Goal: Information Seeking & Learning: Check status

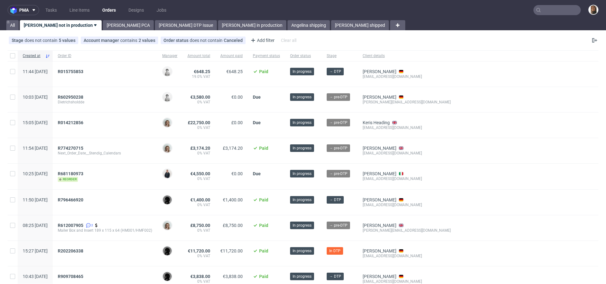
click at [553, 7] on input "text" at bounding box center [557, 10] width 47 height 10
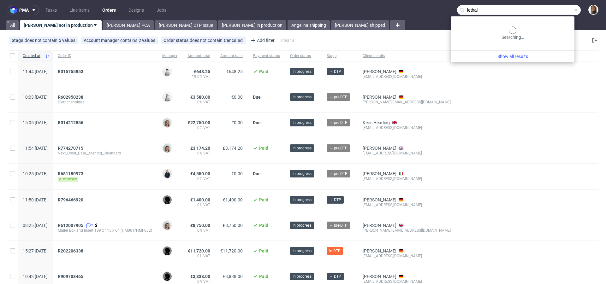
type input "lethal"
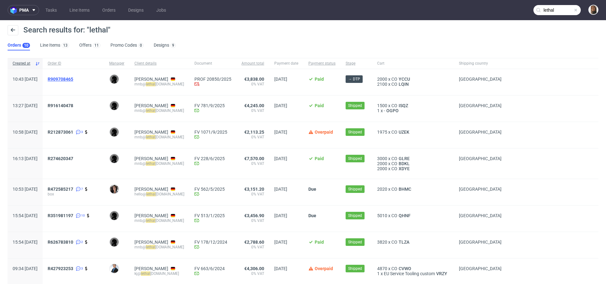
click at [72, 79] on span "R909708465" at bounding box center [61, 79] width 26 height 5
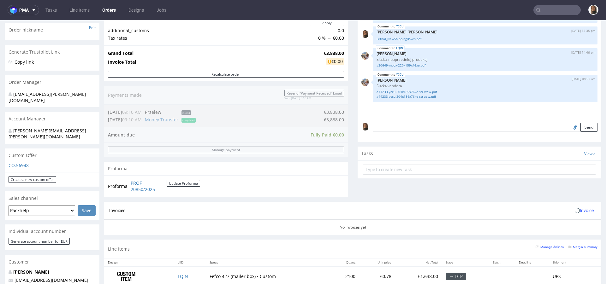
scroll to position [277, 0]
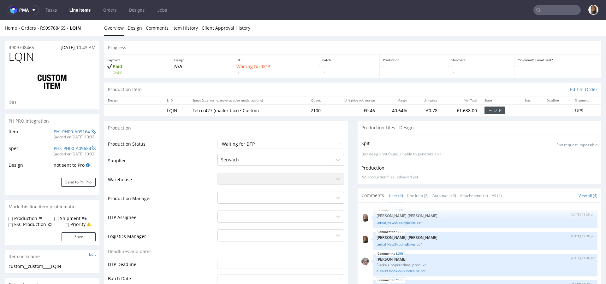
click at [56, 30] on div "Home Orders R909708465 LQIN" at bounding box center [52, 28] width 95 height 6
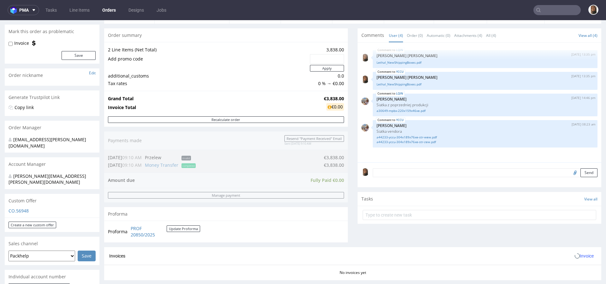
scroll to position [93, 0]
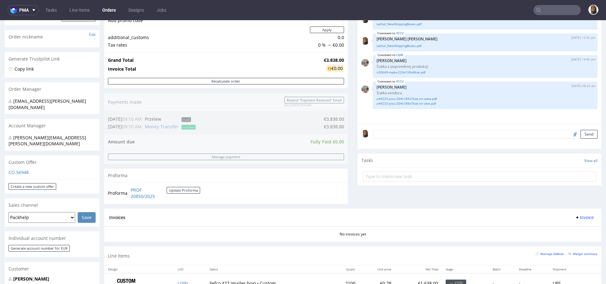
click at [409, 138] on textarea at bounding box center [485, 134] width 225 height 9
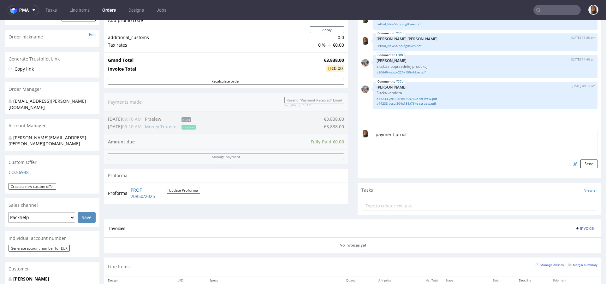
type textarea "payment proof"
click at [570, 164] on input "file" at bounding box center [574, 164] width 9 height 8
type input "C:\fakepath\Umsatz_DE93250400660101167500_EUR_01-10-2025_1240.pdf"
click at [581, 165] on button "Send" at bounding box center [589, 164] width 17 height 9
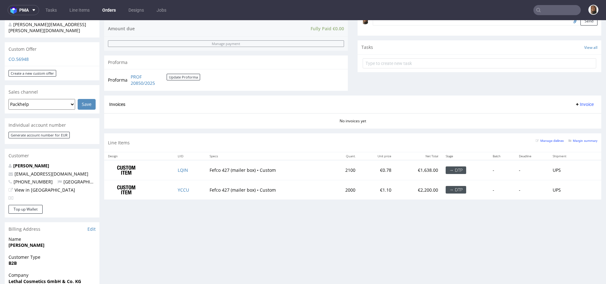
scroll to position [0, 0]
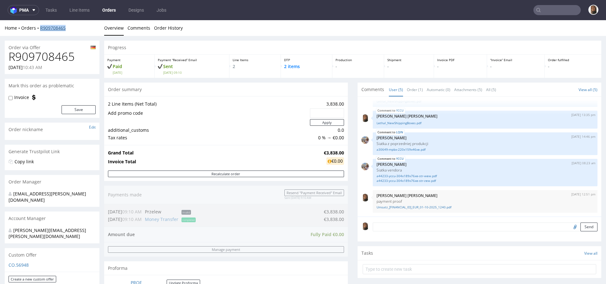
copy link "R909708465"
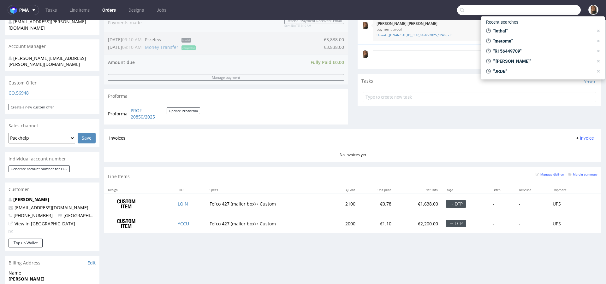
click at [547, 11] on input "text" at bounding box center [519, 10] width 124 height 10
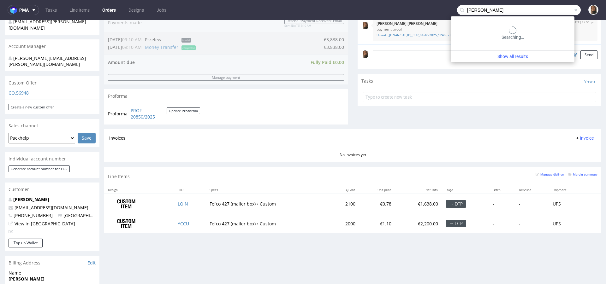
type input "hannes geng"
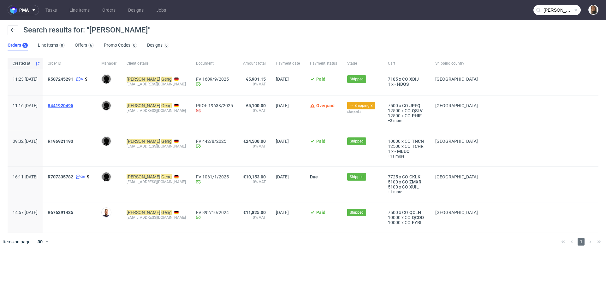
click at [73, 104] on span "R441920495" at bounding box center [61, 105] width 26 height 5
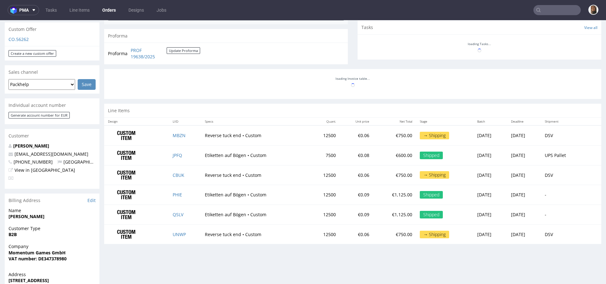
scroll to position [774, 0]
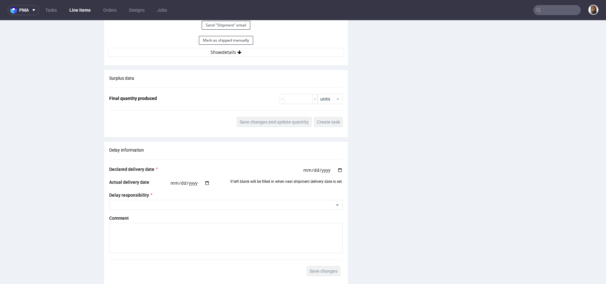
scroll to position [921, 0]
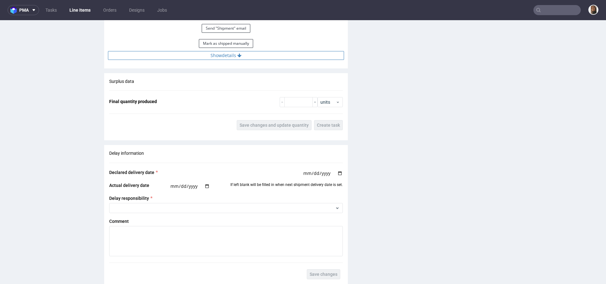
click at [237, 56] on icon at bounding box center [239, 55] width 4 height 4
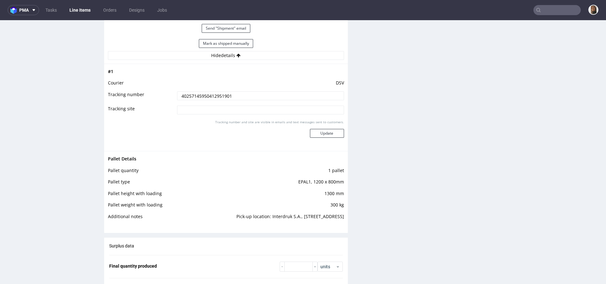
drag, startPoint x: 232, startPoint y: 95, endPoint x: 168, endPoint y: 95, distance: 64.1
click at [167, 95] on tr "Tracking number 40257145950412951901" at bounding box center [226, 98] width 236 height 14
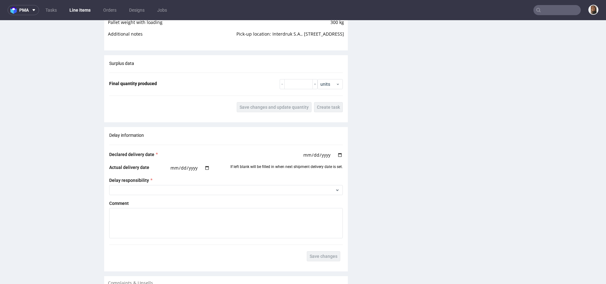
scroll to position [1302, 0]
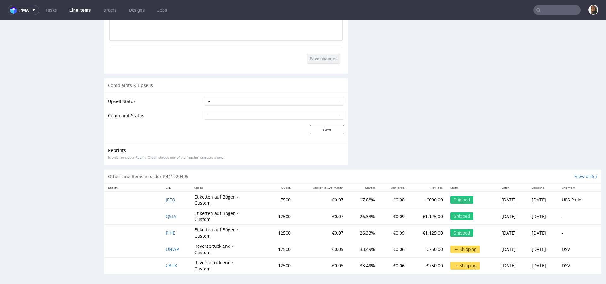
click at [168, 199] on span "JPFQ" at bounding box center [170, 200] width 9 height 6
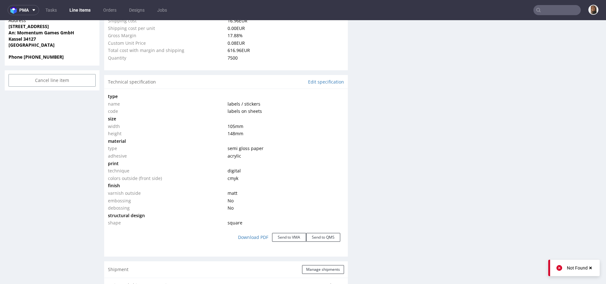
scroll to position [816, 0]
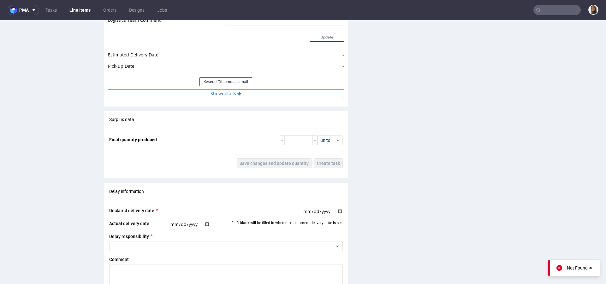
click at [216, 94] on button "Show details" at bounding box center [226, 93] width 236 height 9
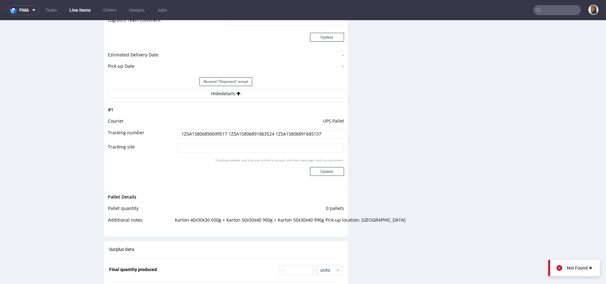
drag, startPoint x: 224, startPoint y: 133, endPoint x: 161, endPoint y: 132, distance: 63.1
click at [160, 132] on tr "Tracking number 1Z5A15806890699517 1Z5A15806891863524 1Z5A15806891685137" at bounding box center [226, 136] width 236 height 14
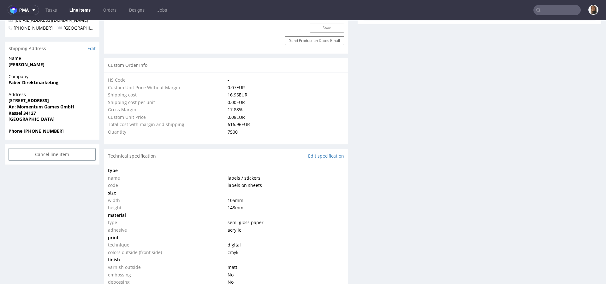
scroll to position [379, 0]
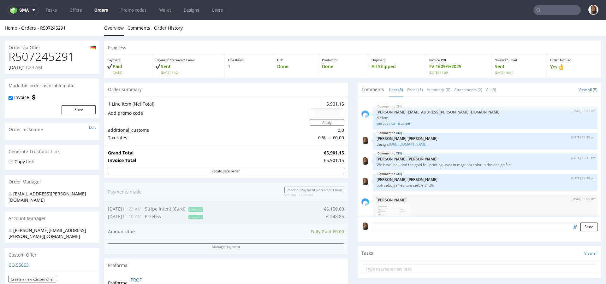
scroll to position [298, 0]
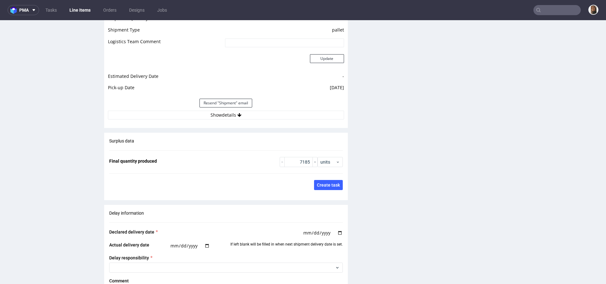
scroll to position [902, 0]
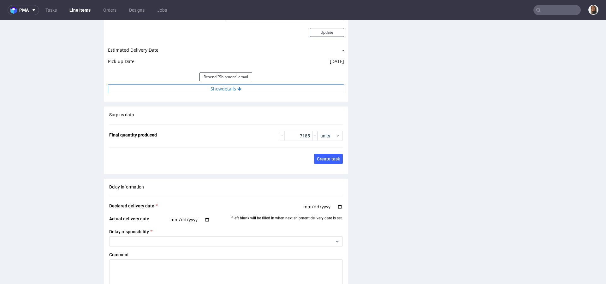
click at [227, 89] on button "Show details" at bounding box center [226, 89] width 236 height 9
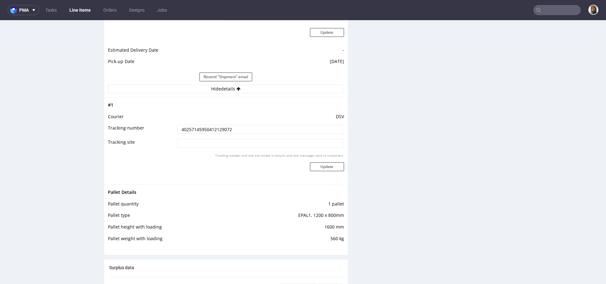
drag, startPoint x: 235, startPoint y: 130, endPoint x: 135, endPoint y: 130, distance: 99.8
click at [135, 130] on tr "Tracking number 40257145950412129072" at bounding box center [226, 131] width 236 height 14
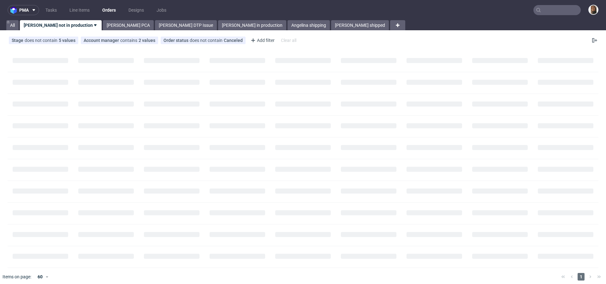
click at [561, 12] on input "text" at bounding box center [557, 10] width 47 height 10
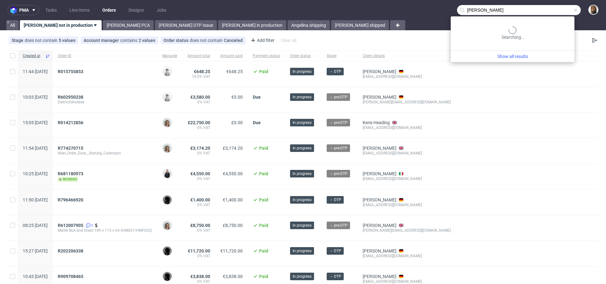
type input "jaskolka"
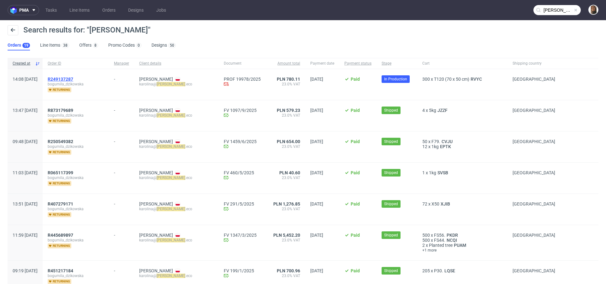
click at [73, 78] on span "R249137287" at bounding box center [61, 79] width 26 height 5
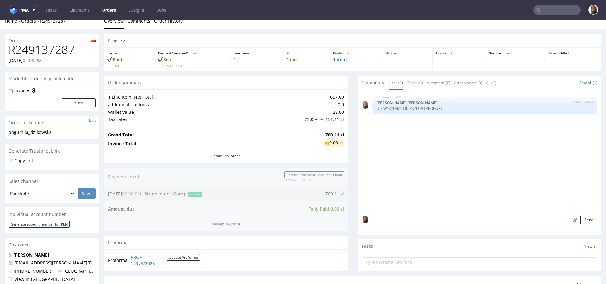
scroll to position [267, 0]
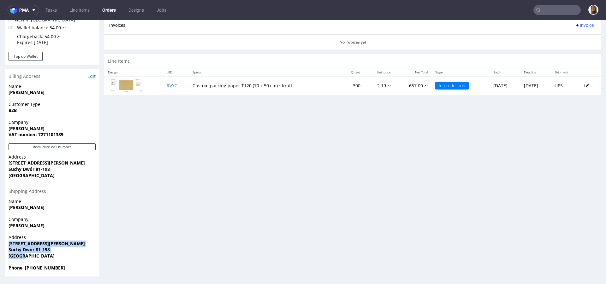
drag, startPoint x: 29, startPoint y: 259, endPoint x: 1, endPoint y: 242, distance: 32.4
click at [1, 242] on div "Order R249137287 18.09.2025 02:08 PM Mark this order as problematic Invoice Sav…" at bounding box center [303, 25] width 606 height 513
copy p "Szkolna 34 JASKÓŁKA Suchy Dwór 81-198 Poland"
click at [213, 122] on div "Progress Payment Paid Thu 18 Sep Payment “Received” Email Sent Thu 18 Sep 14:08…" at bounding box center [352, 25] width 497 height 503
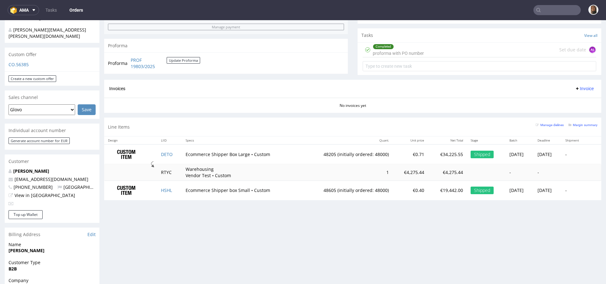
scroll to position [345, 0]
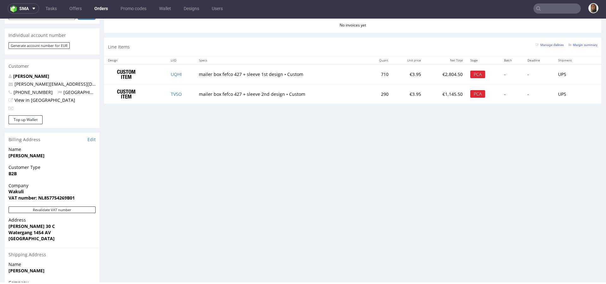
scroll to position [235, 0]
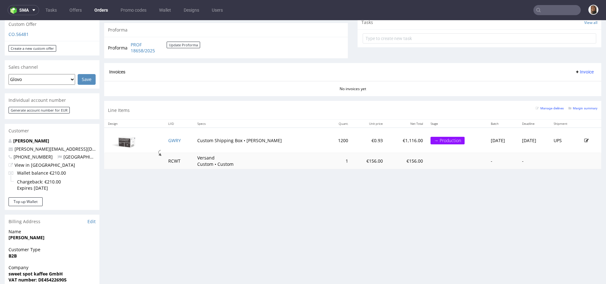
scroll to position [230, 0]
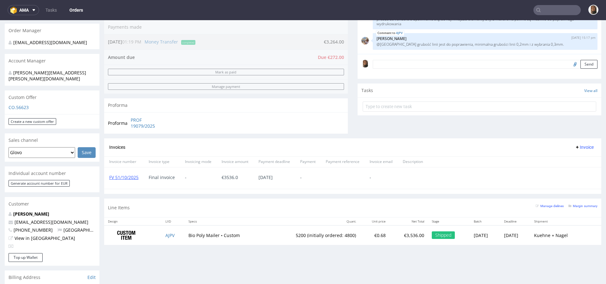
scroll to position [162, 0]
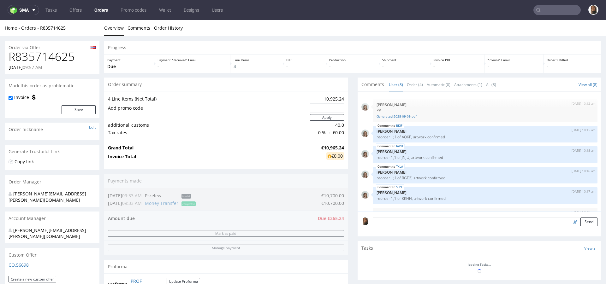
scroll to position [63, 0]
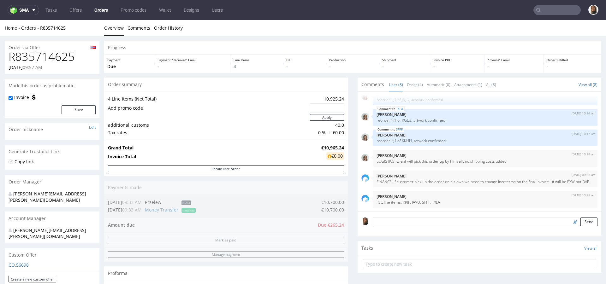
click at [46, 57] on h1 "R835714625" at bounding box center [52, 57] width 87 height 13
copy h1 "R835714625"
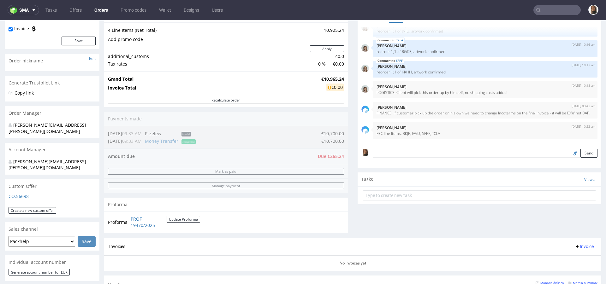
scroll to position [193, 0]
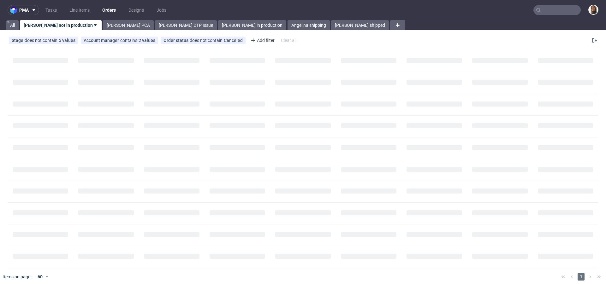
click at [543, 14] on input "text" at bounding box center [557, 10] width 47 height 10
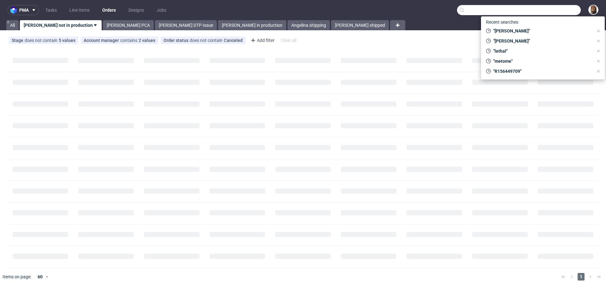
paste input "[PERSON_NAME]"
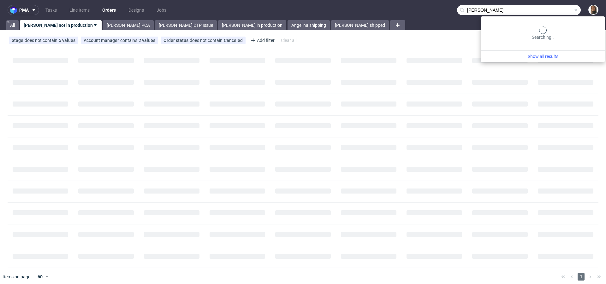
type input "[PERSON_NAME]"
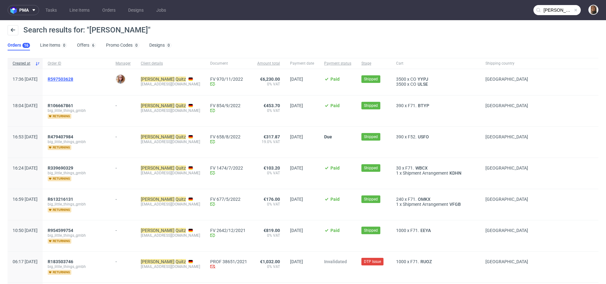
click at [73, 80] on span "R597503628" at bounding box center [61, 79] width 26 height 5
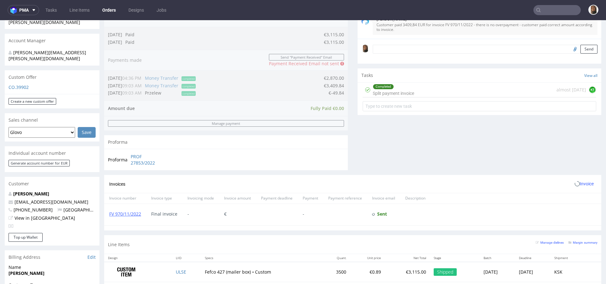
scroll to position [331, 0]
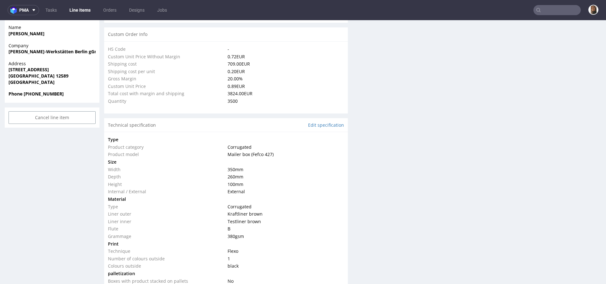
scroll to position [525, 0]
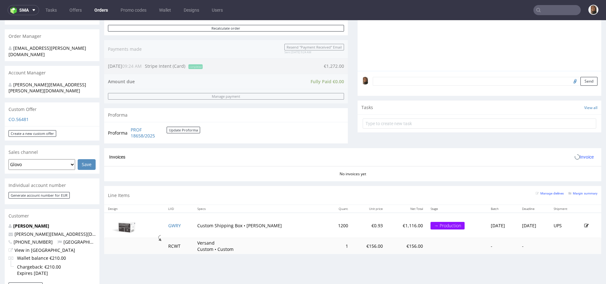
scroll to position [316, 0]
